Goal: Find contact information: Find contact information

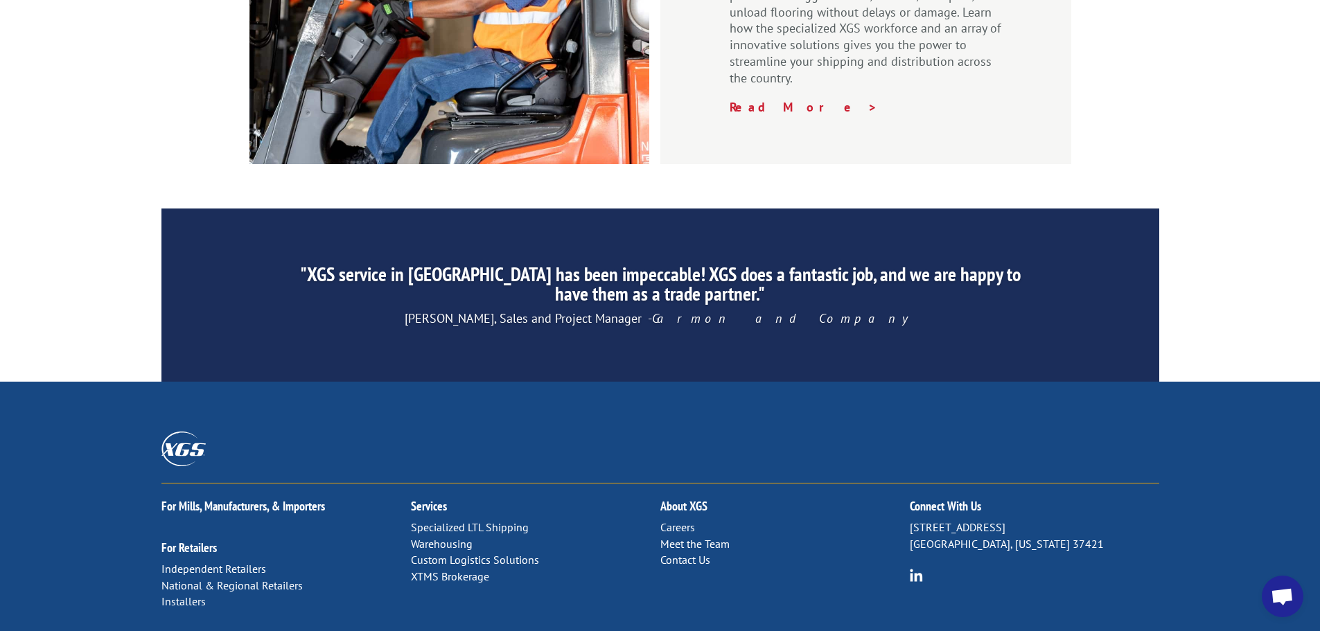
scroll to position [2112, 0]
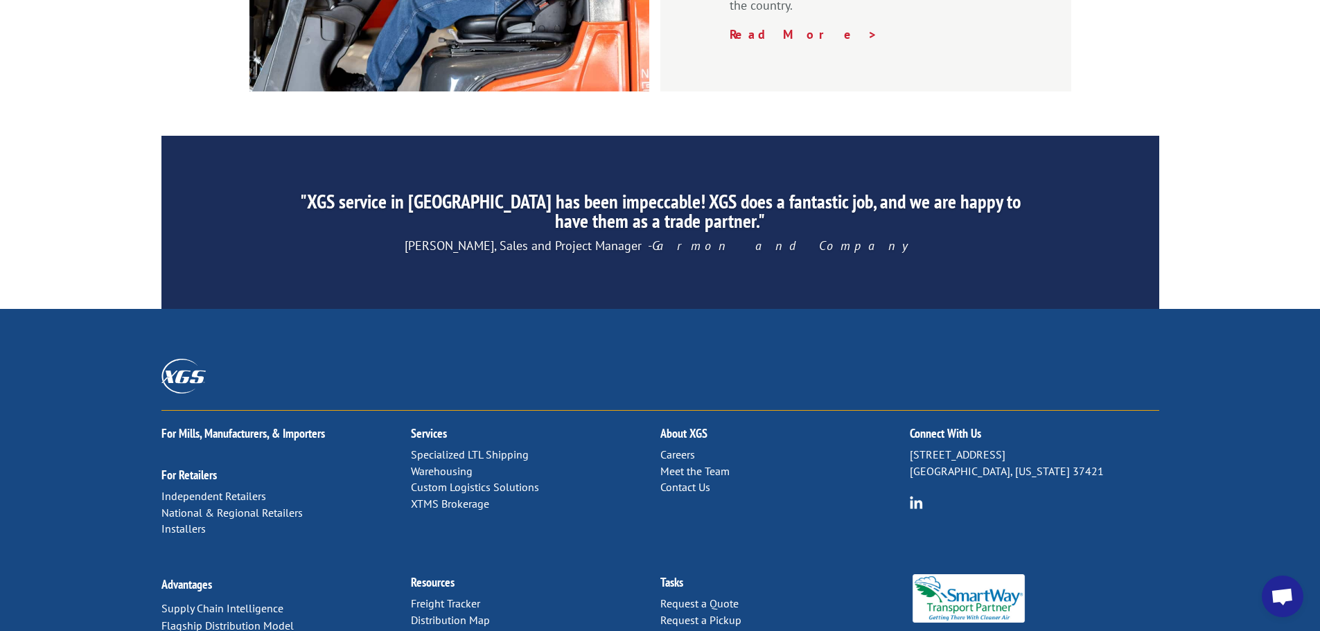
click at [677, 464] on link "Meet the Team" at bounding box center [695, 471] width 69 height 14
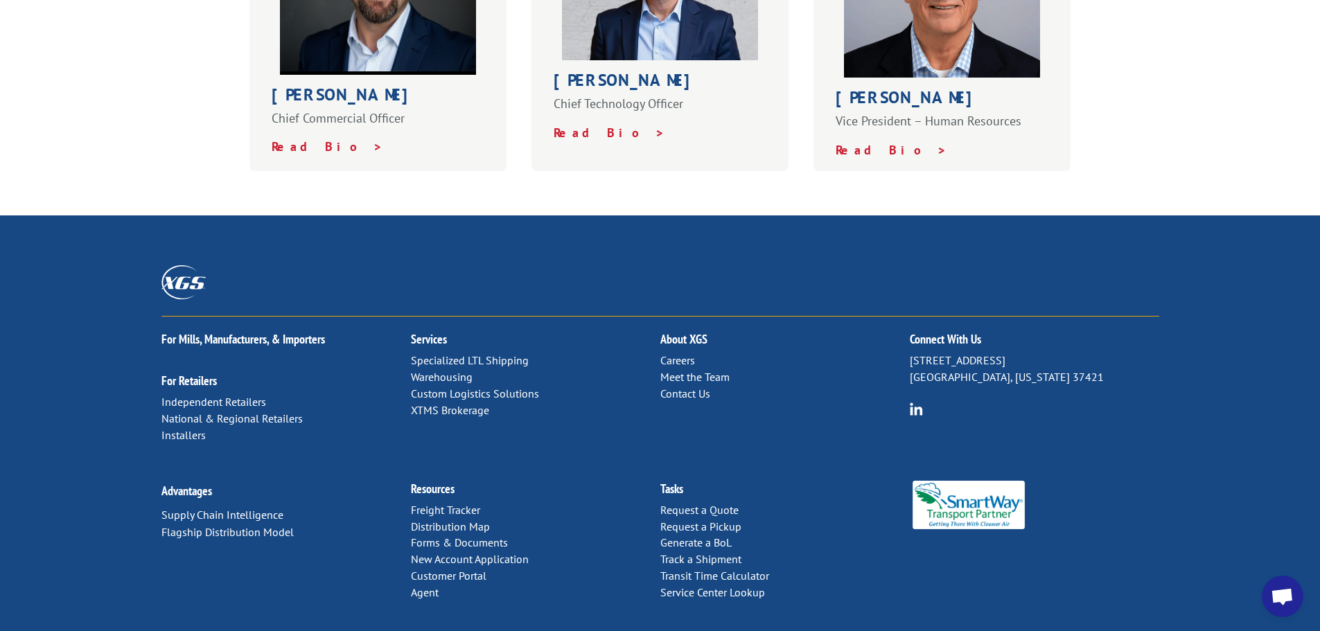
scroll to position [970, 0]
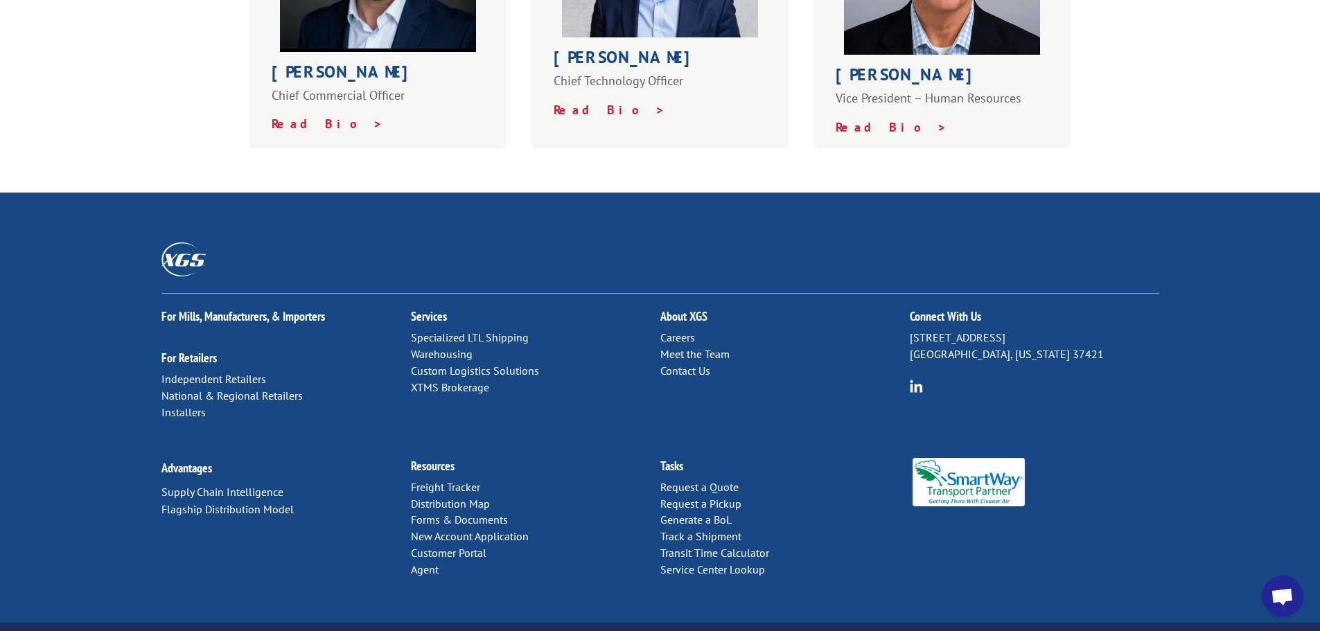
click at [686, 364] on link "Contact Us" at bounding box center [686, 371] width 50 height 14
